Goal: Transaction & Acquisition: Subscribe to service/newsletter

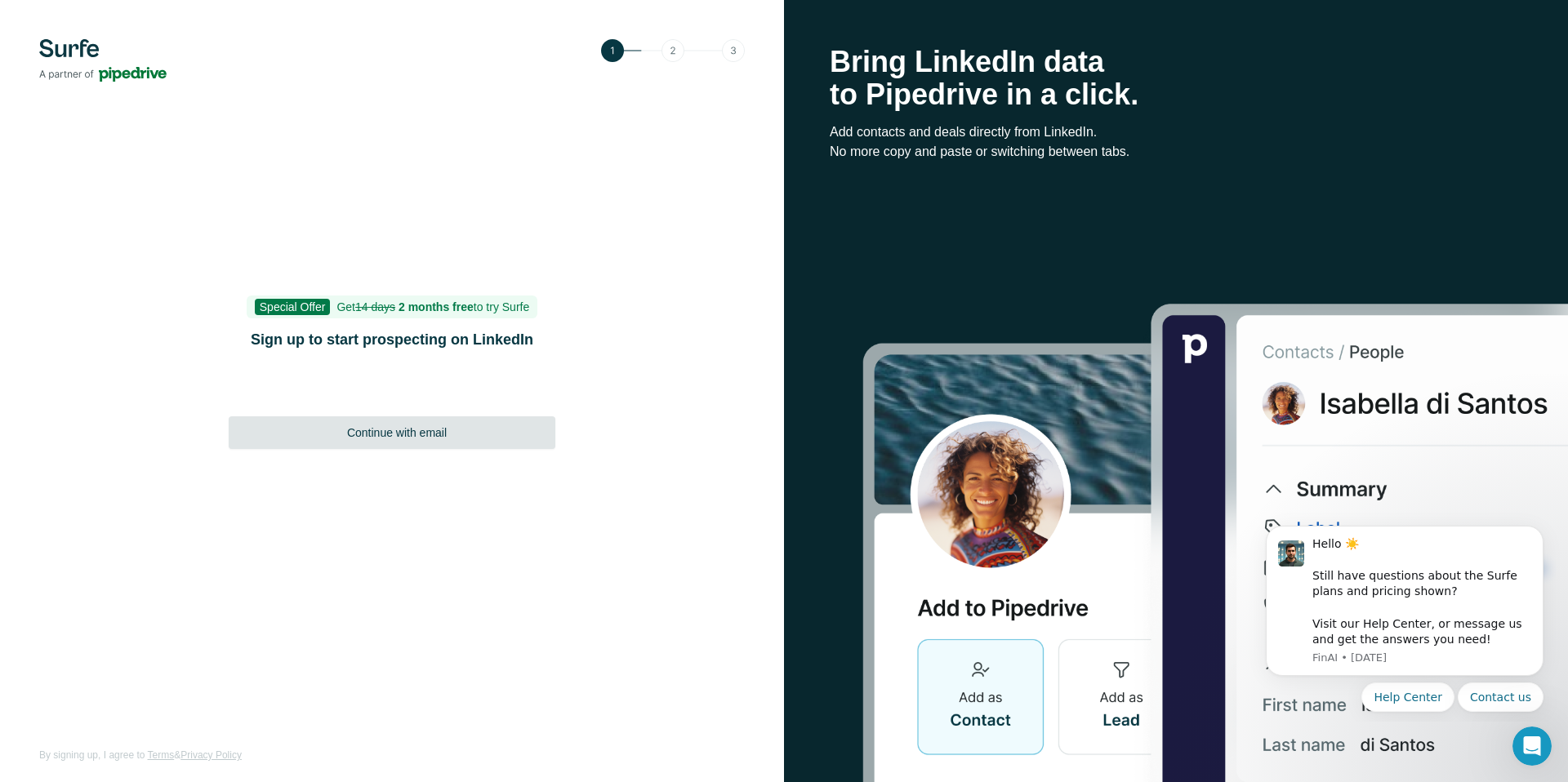
click at [388, 427] on span "Continue with email" at bounding box center [396, 433] width 100 height 16
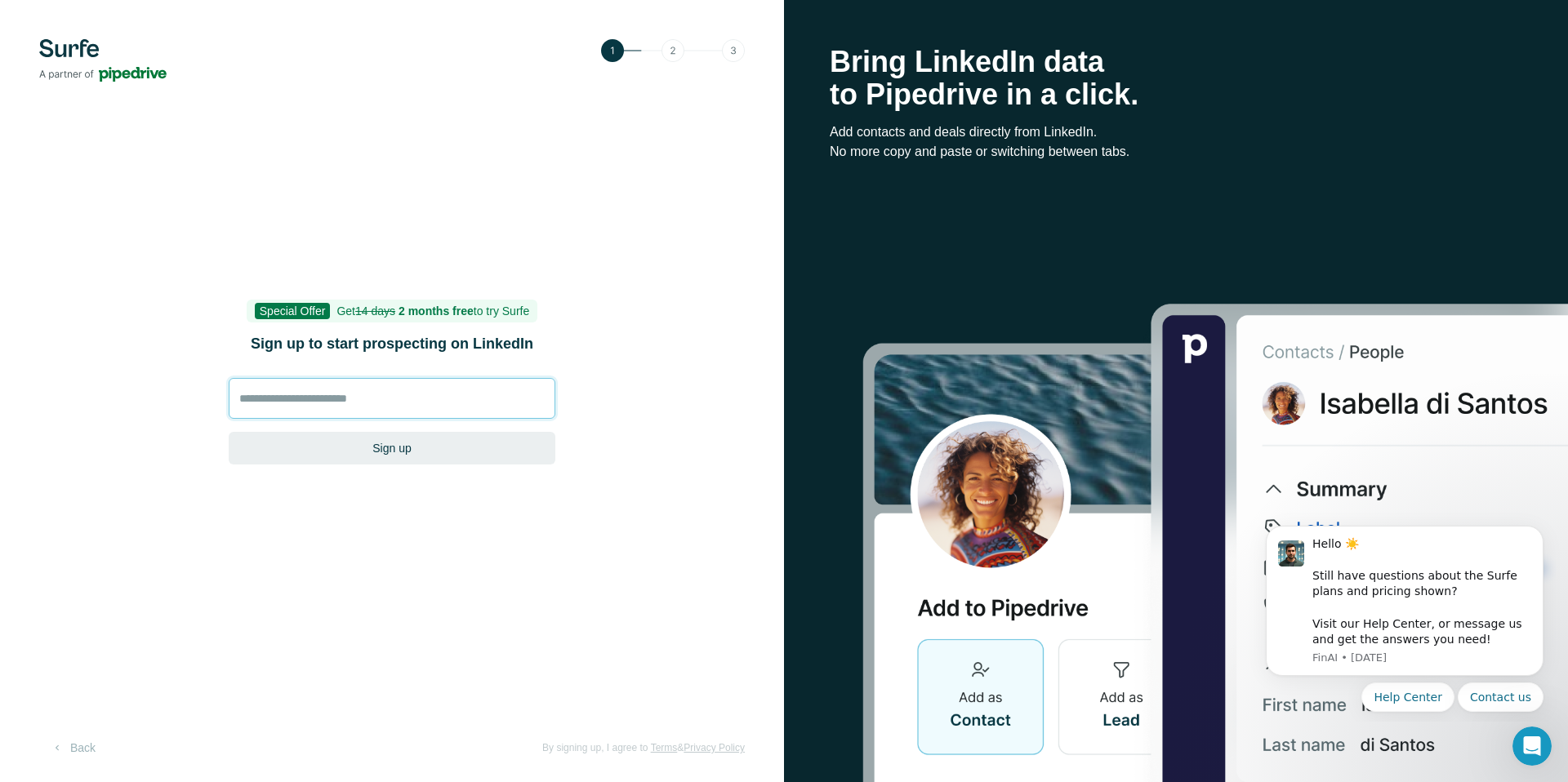
click at [377, 400] on input at bounding box center [392, 398] width 327 height 40
click at [393, 399] on input at bounding box center [392, 398] width 327 height 40
type input "**********"
click at [437, 444] on button "Sign up" at bounding box center [392, 448] width 327 height 32
click at [327, 440] on button "Sign up" at bounding box center [392, 448] width 327 height 32
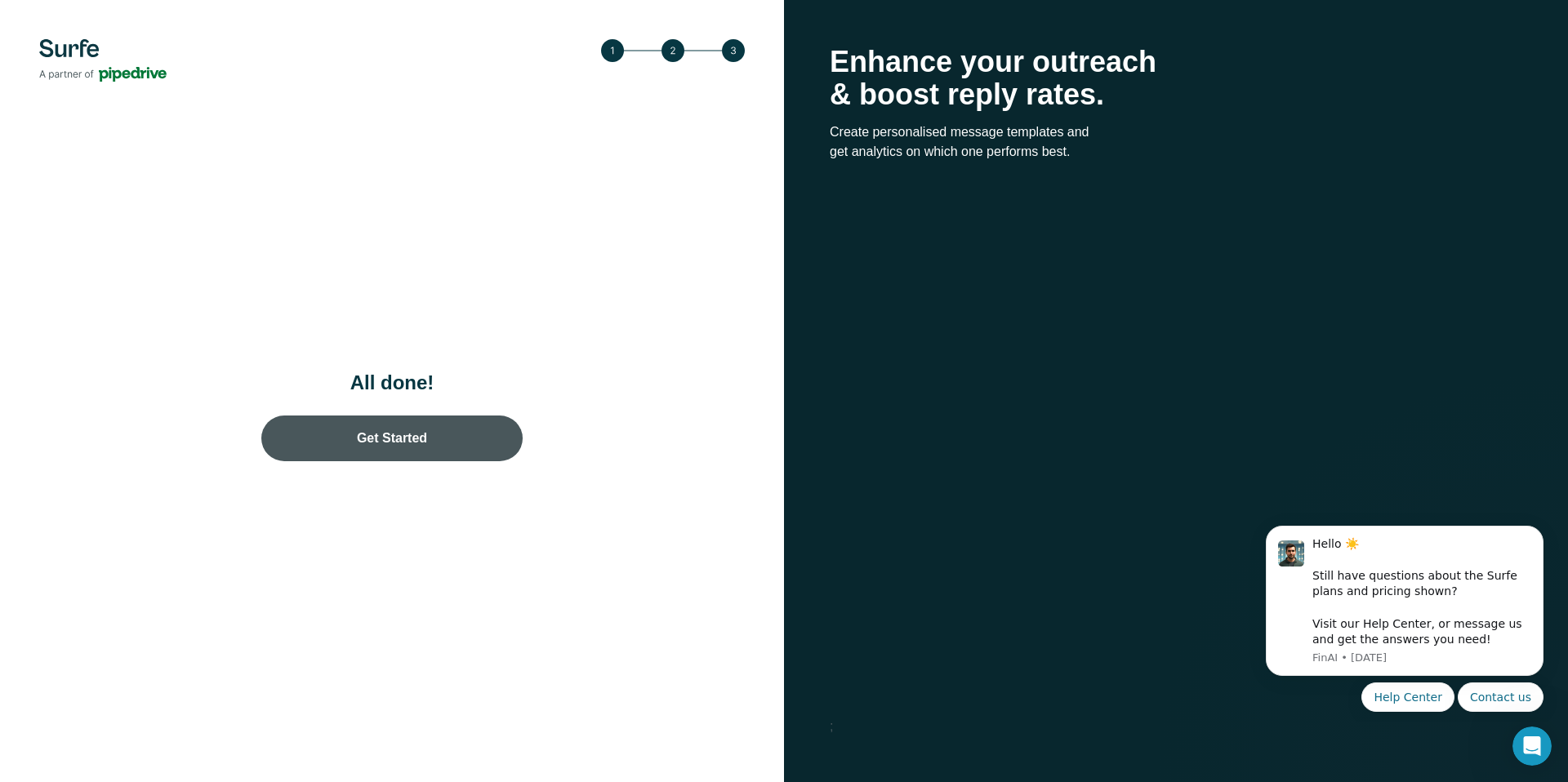
drag, startPoint x: 368, startPoint y: 431, endPoint x: 396, endPoint y: 459, distance: 39.6
click at [370, 431] on link "Get Started" at bounding box center [392, 438] width 261 height 46
